Goal: Task Accomplishment & Management: Use online tool/utility

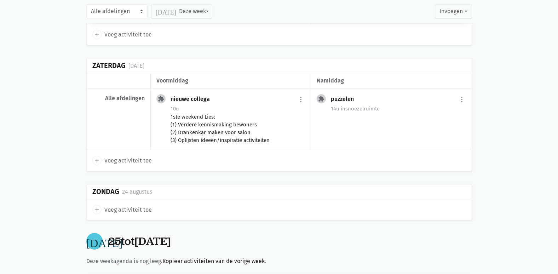
scroll to position [248, 0]
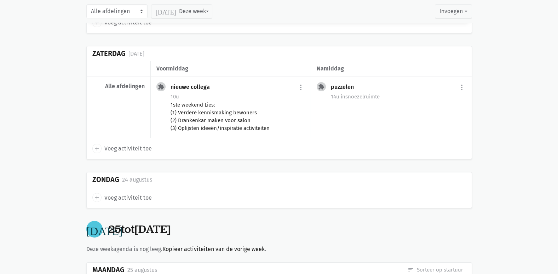
click at [259, 117] on div "1ste weekend Lies: (1) Verdere kennismaking bewoners (2) Drankenkar maken voor …" at bounding box center [237, 116] width 134 height 31
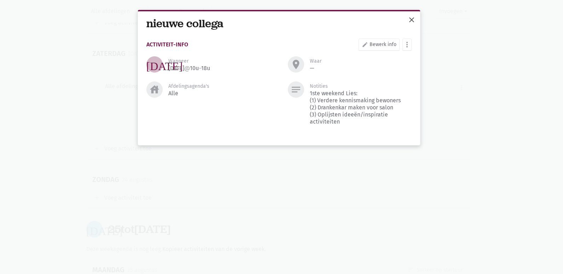
click at [410, 21] on span "close" at bounding box center [411, 20] width 8 height 8
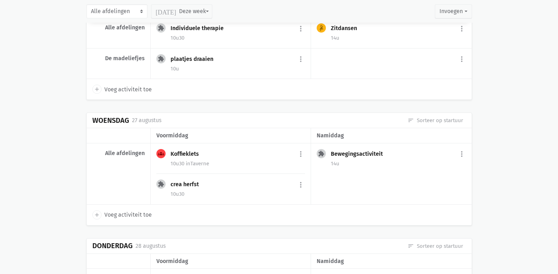
scroll to position [743, 0]
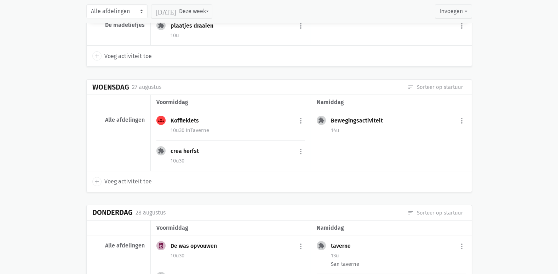
click at [251, 162] on div "10u30" at bounding box center [237, 160] width 134 height 9
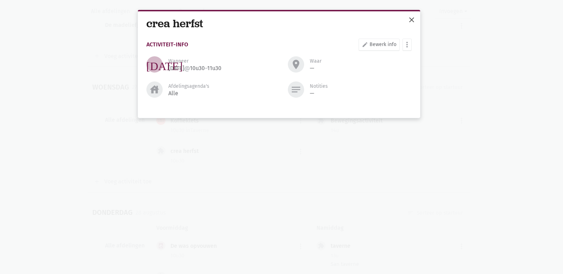
click at [413, 17] on span "close" at bounding box center [411, 20] width 8 height 8
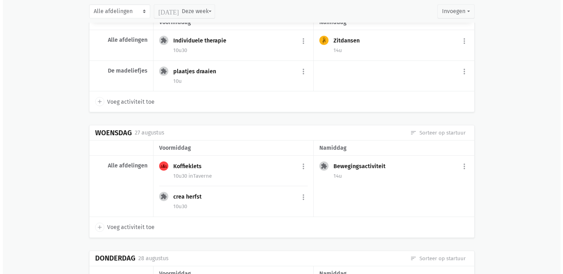
scroll to position [778, 0]
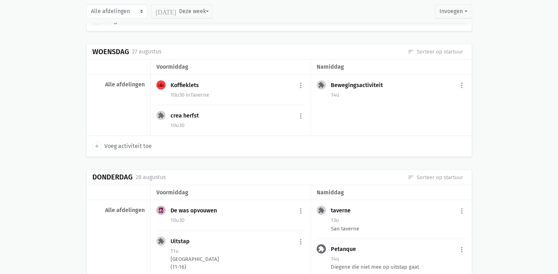
click at [135, 146] on span "Voeg activiteit toe" at bounding box center [127, 145] width 47 height 9
select select "14:00"
select select "15:00"
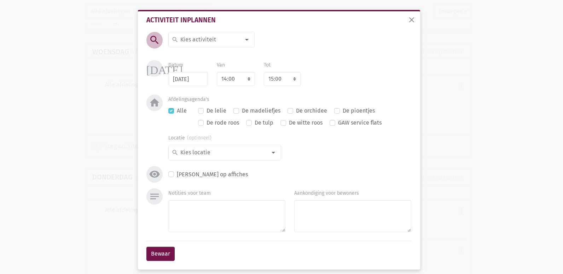
click at [219, 38] on input at bounding box center [209, 39] width 61 height 9
type input "gez"
click at [211, 53] on label "Gezelschapsspelen" at bounding box center [204, 53] width 49 height 9
click at [266, 158] on div at bounding box center [273, 152] width 14 height 14
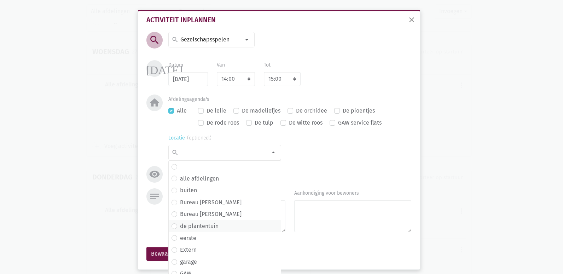
scroll to position [0, 0]
click at [195, 238] on span "eerste" at bounding box center [224, 237] width 106 height 9
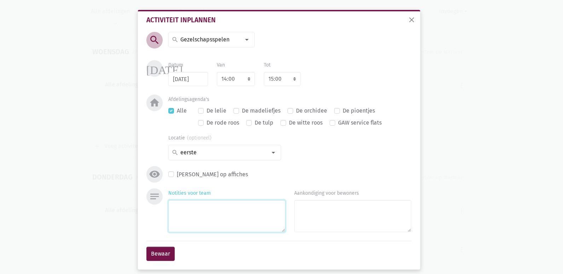
click at [186, 211] on textarea "Notities voor team" at bounding box center [226, 216] width 117 height 32
type textarea "lies"
click at [166, 250] on button "Bewaar" at bounding box center [160, 253] width 28 height 14
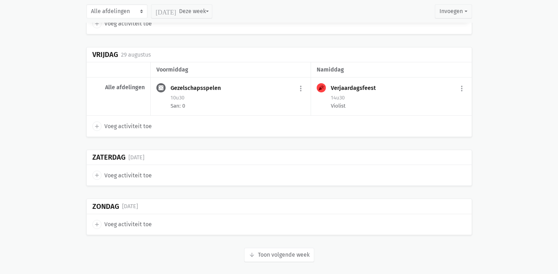
scroll to position [1054, 0]
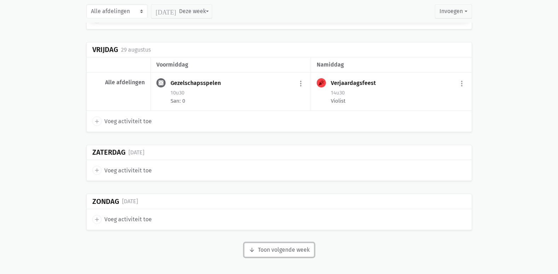
click at [291, 251] on button "arrow_downward Week wordt geladen Toon volgende week" at bounding box center [279, 250] width 70 height 14
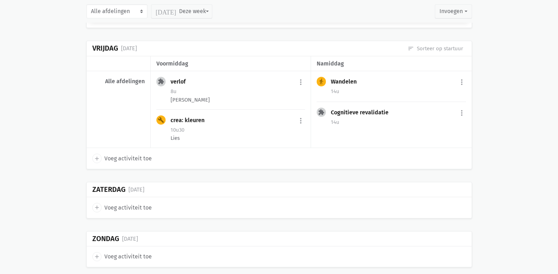
scroll to position [1938, 0]
